Goal: Use online tool/utility: Utilize a website feature to perform a specific function

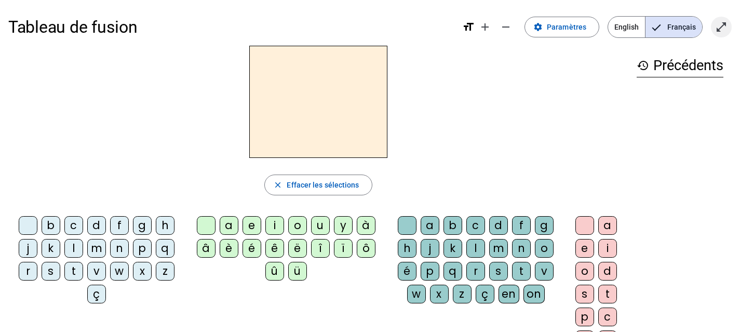
click at [722, 22] on mat-icon "open_in_full" at bounding box center [721, 27] width 12 height 12
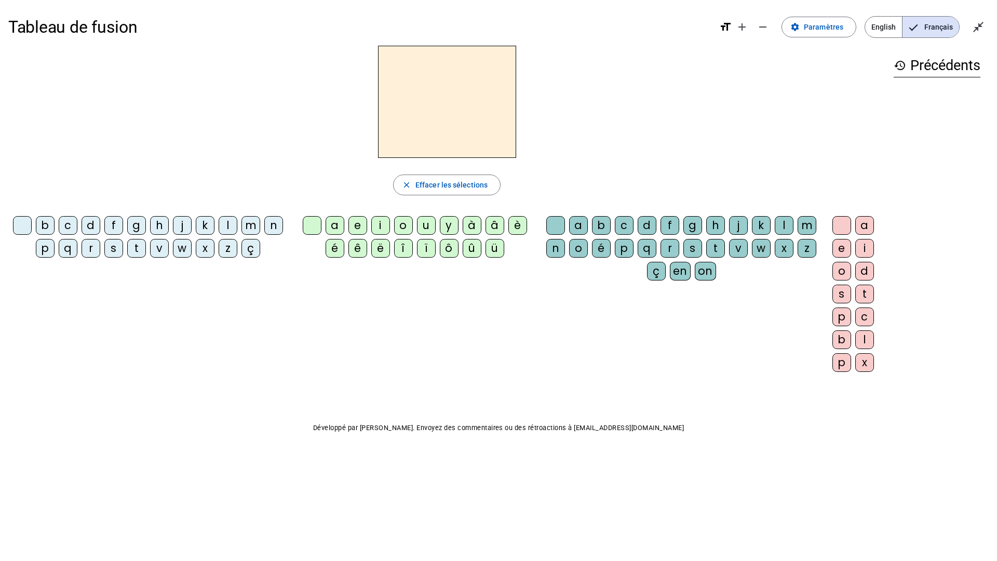
click at [115, 225] on div "f" at bounding box center [113, 225] width 19 height 19
click at [383, 225] on div "i" at bounding box center [380, 225] width 19 height 19
click at [740, 226] on div "l" at bounding box center [784, 225] width 19 height 19
click at [114, 249] on div "s" at bounding box center [113, 248] width 19 height 19
click at [250, 227] on div "m" at bounding box center [250, 225] width 19 height 19
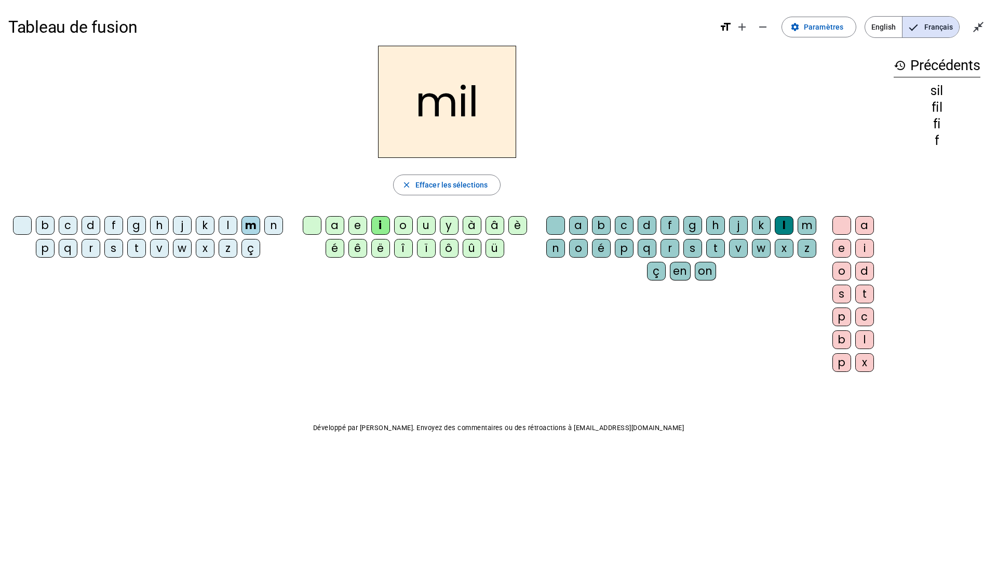
click at [547, 227] on div at bounding box center [555, 225] width 19 height 19
click at [118, 251] on div "s" at bounding box center [113, 248] width 19 height 19
click at [276, 227] on div "n" at bounding box center [273, 225] width 19 height 19
click at [358, 230] on div "e" at bounding box center [357, 225] width 19 height 19
click at [136, 250] on div "t" at bounding box center [136, 248] width 19 height 19
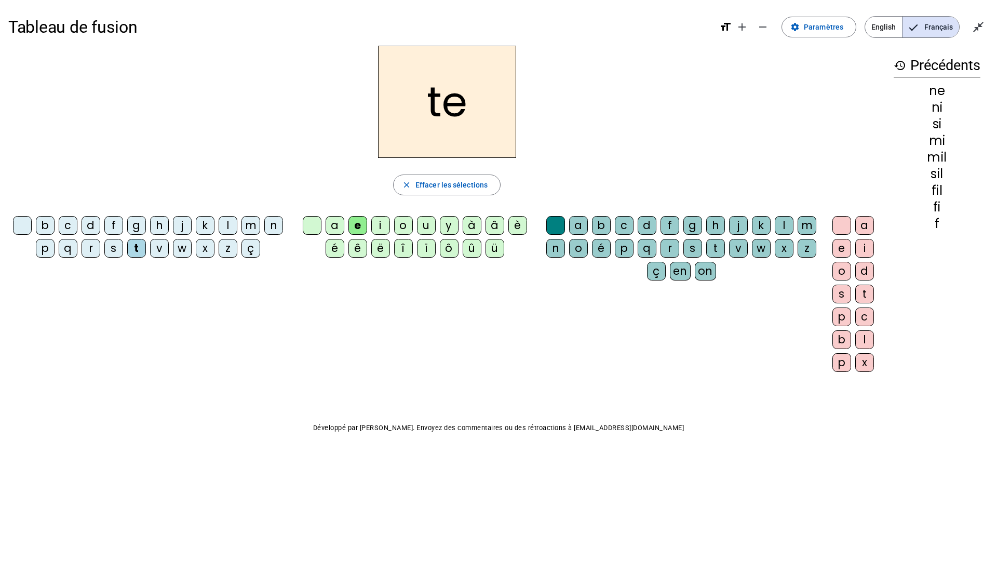
click at [112, 246] on div "s" at bounding box center [113, 248] width 19 height 19
click at [230, 229] on div "l" at bounding box center [228, 225] width 19 height 19
click at [424, 225] on div "u" at bounding box center [426, 225] width 19 height 19
click at [113, 253] on div "s" at bounding box center [113, 248] width 19 height 19
click at [135, 251] on div "t" at bounding box center [136, 248] width 19 height 19
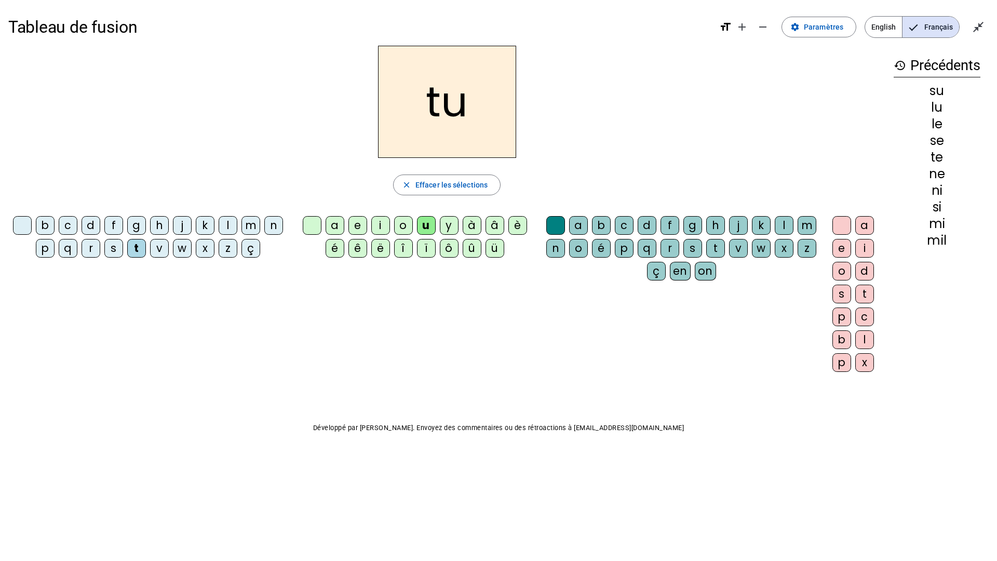
click at [331, 224] on div "a" at bounding box center [335, 225] width 19 height 19
click at [249, 228] on div "m" at bounding box center [250, 225] width 19 height 19
click at [230, 226] on div "l" at bounding box center [228, 225] width 19 height 19
